Goal: Task Accomplishment & Management: Manage account settings

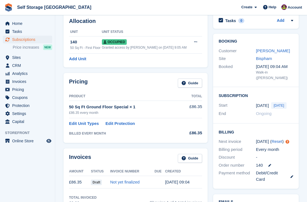
scroll to position [28, 0]
click at [17, 23] on span "Home" at bounding box center [28, 24] width 33 height 8
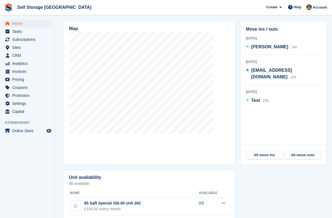
scroll to position [184, 0]
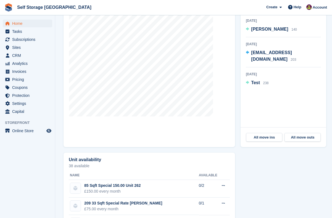
click at [13, 47] on span "Sites" at bounding box center [28, 48] width 33 height 8
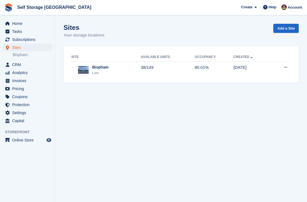
click at [12, 85] on span "Pricing" at bounding box center [28, 89] width 33 height 8
click at [186, 69] on td "38/149" at bounding box center [168, 69] width 54 height 17
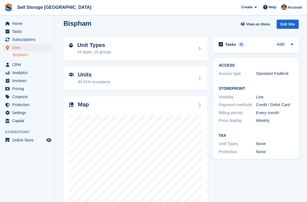
scroll to position [7, 0]
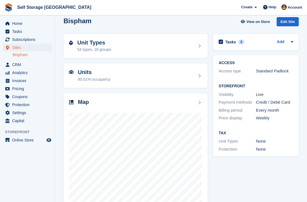
click at [179, 45] on div "Unit Types 54 types, 18 groups" at bounding box center [135, 45] width 133 height 13
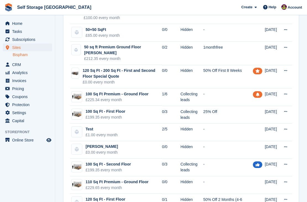
scroll to position [705, 0]
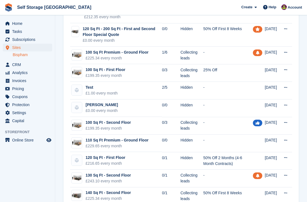
click at [13, 24] on span "Home" at bounding box center [28, 24] width 33 height 8
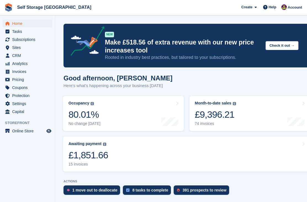
click at [108, 162] on div "15 invoices" at bounding box center [88, 164] width 40 height 5
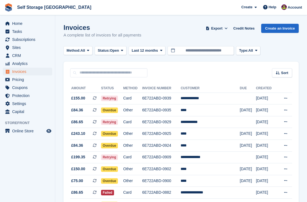
click at [211, 96] on td "**********" at bounding box center [209, 98] width 59 height 12
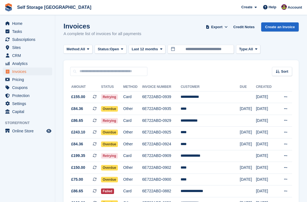
scroll to position [1, 0]
click at [180, 122] on td "6E722ABD-0929" at bounding box center [161, 120] width 38 height 12
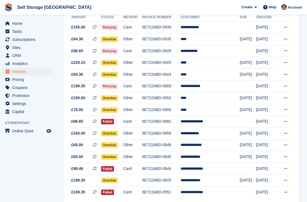
scroll to position [71, 0]
click at [217, 168] on td "**********" at bounding box center [209, 168] width 59 height 12
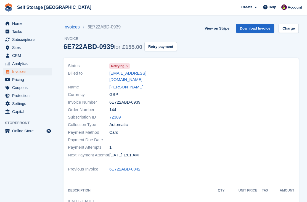
click at [172, 44] on button "Retry payment" at bounding box center [160, 46] width 33 height 9
click at [168, 47] on button "Retry payment" at bounding box center [157, 46] width 33 height 9
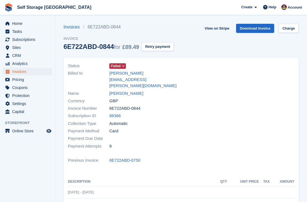
click at [173, 49] on button "Retry payment" at bounding box center [157, 46] width 33 height 9
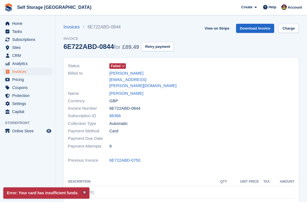
click at [26, 20] on span "Home" at bounding box center [28, 24] width 33 height 8
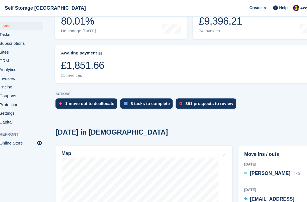
scroll to position [95, 0]
